Goal: Task Accomplishment & Management: Manage account settings

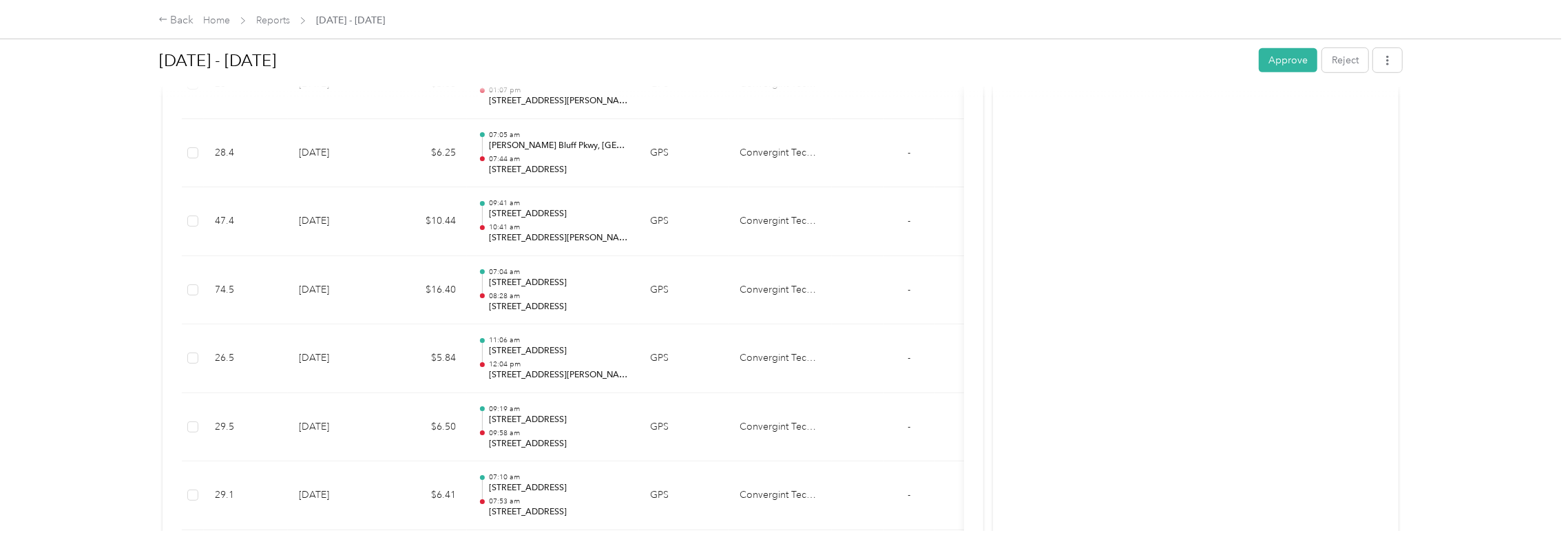
scroll to position [1032, 0]
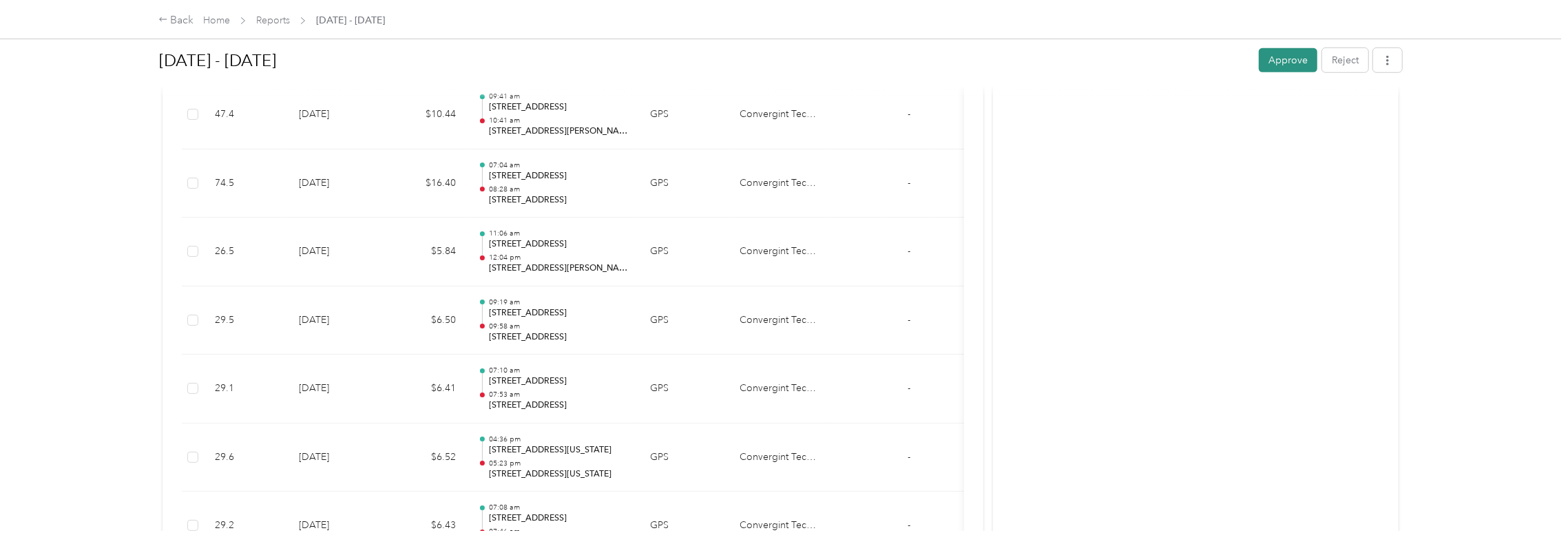
click at [1272, 62] on button "Approve" at bounding box center [1288, 60] width 58 height 24
click at [217, 18] on link "Home" at bounding box center [217, 20] width 27 height 12
